Goal: Complete application form

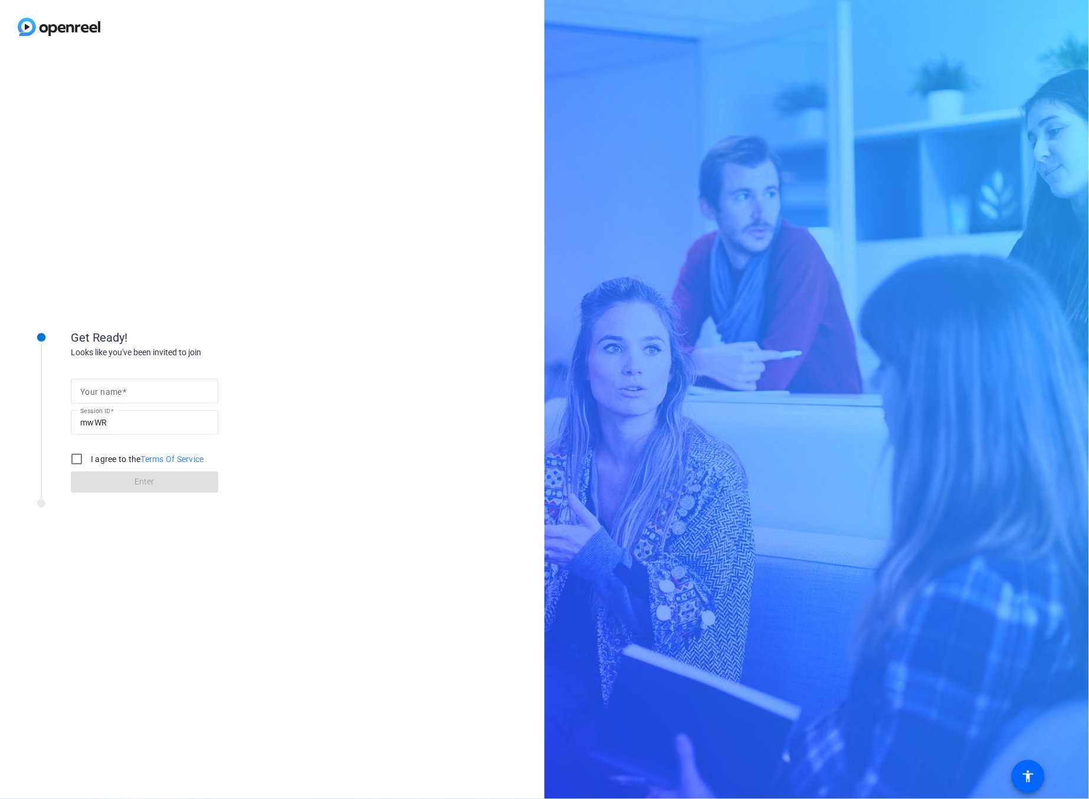
click at [110, 394] on mat-label "Your name" at bounding box center [101, 391] width 42 height 9
click at [110, 394] on input "Your name" at bounding box center [144, 391] width 129 height 14
type input "Jay Olstad"
click at [77, 462] on input "I agree to the Terms Of Service" at bounding box center [77, 459] width 24 height 24
checkbox input "true"
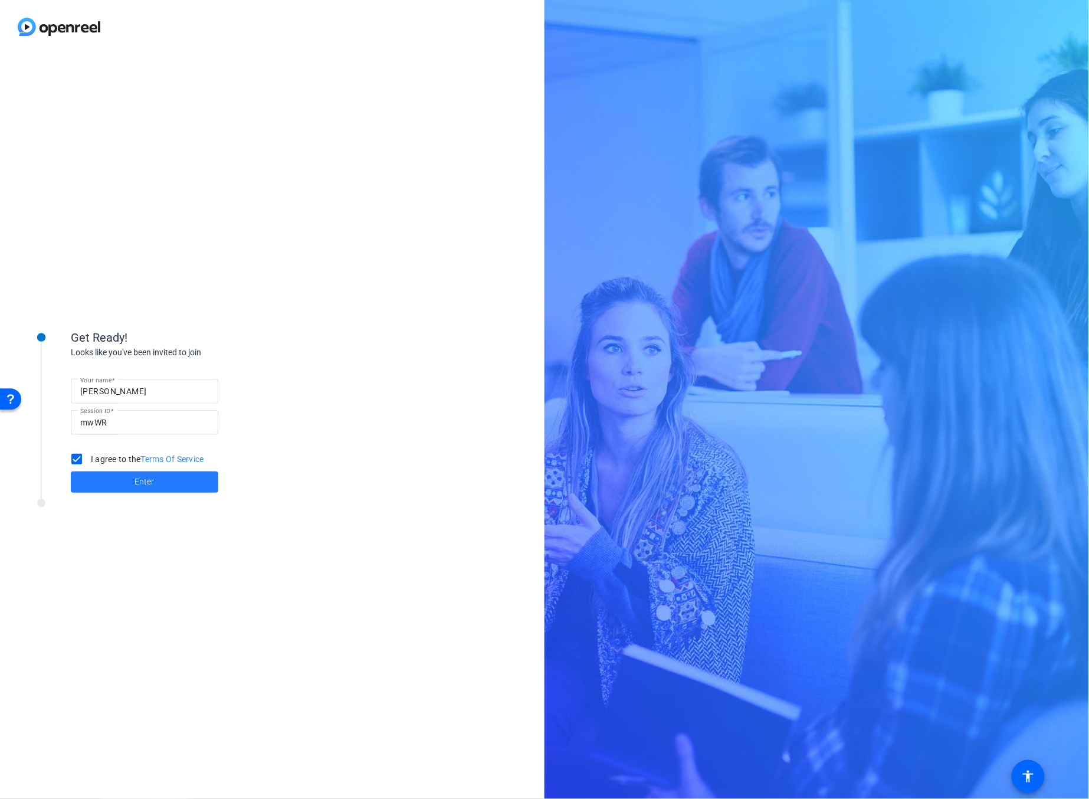
click at [150, 481] on span "Enter" at bounding box center [144, 482] width 19 height 12
